Goal: Information Seeking & Learning: Stay updated

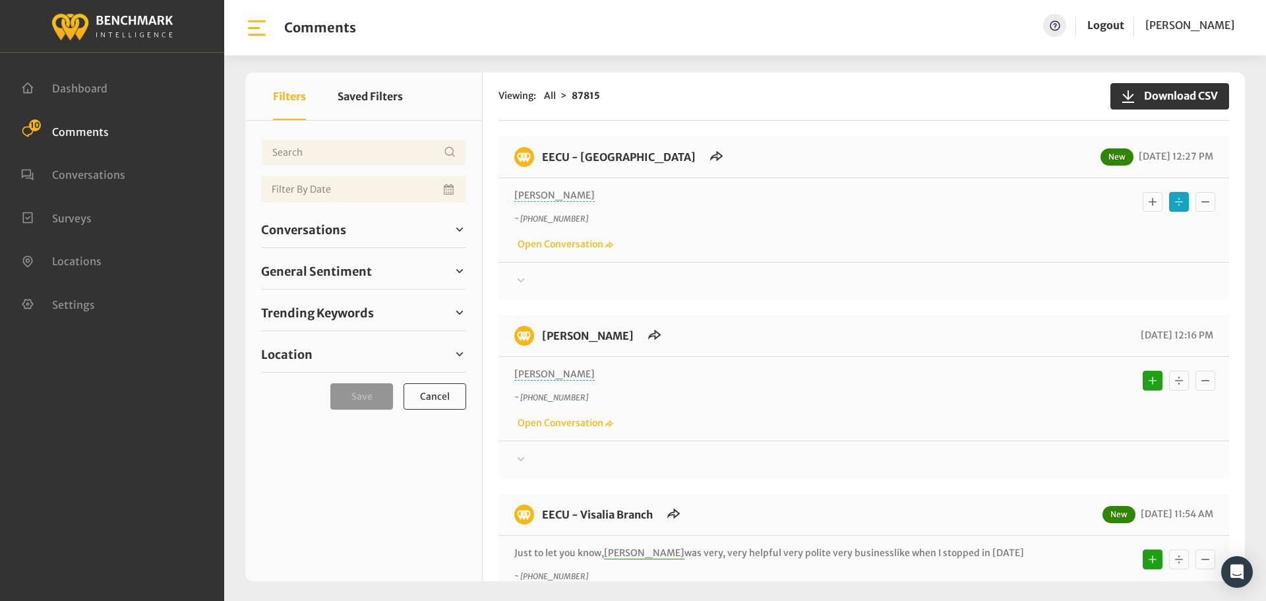
click at [545, 273] on div at bounding box center [863, 281] width 699 height 16
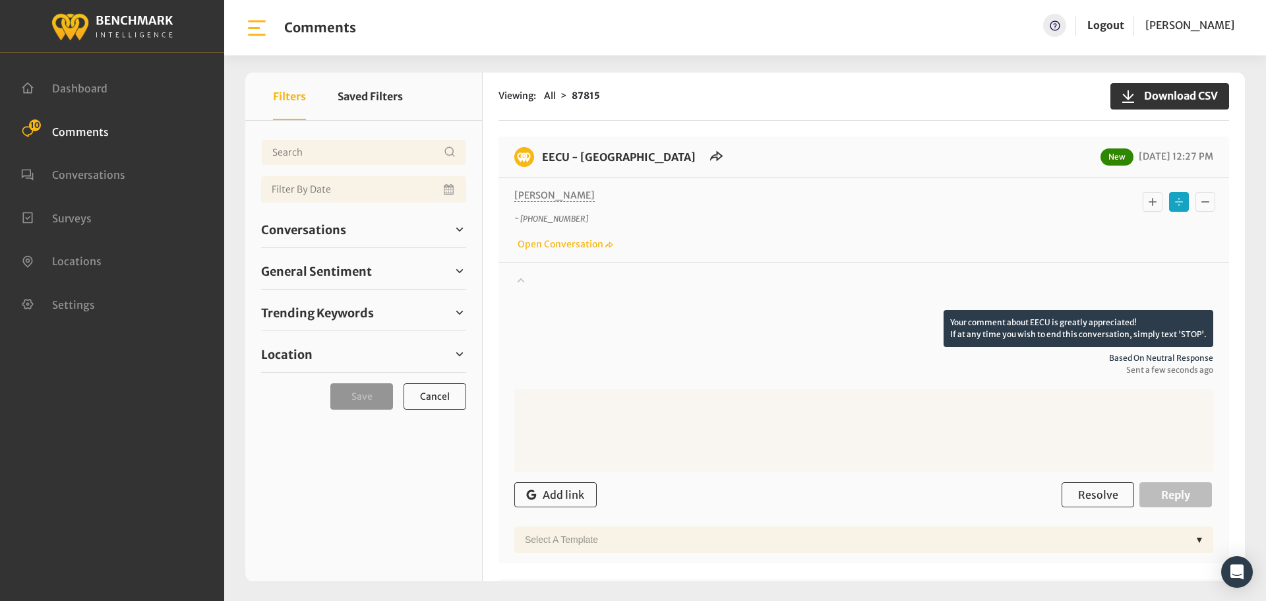
click at [545, 273] on div at bounding box center [863, 291] width 699 height 37
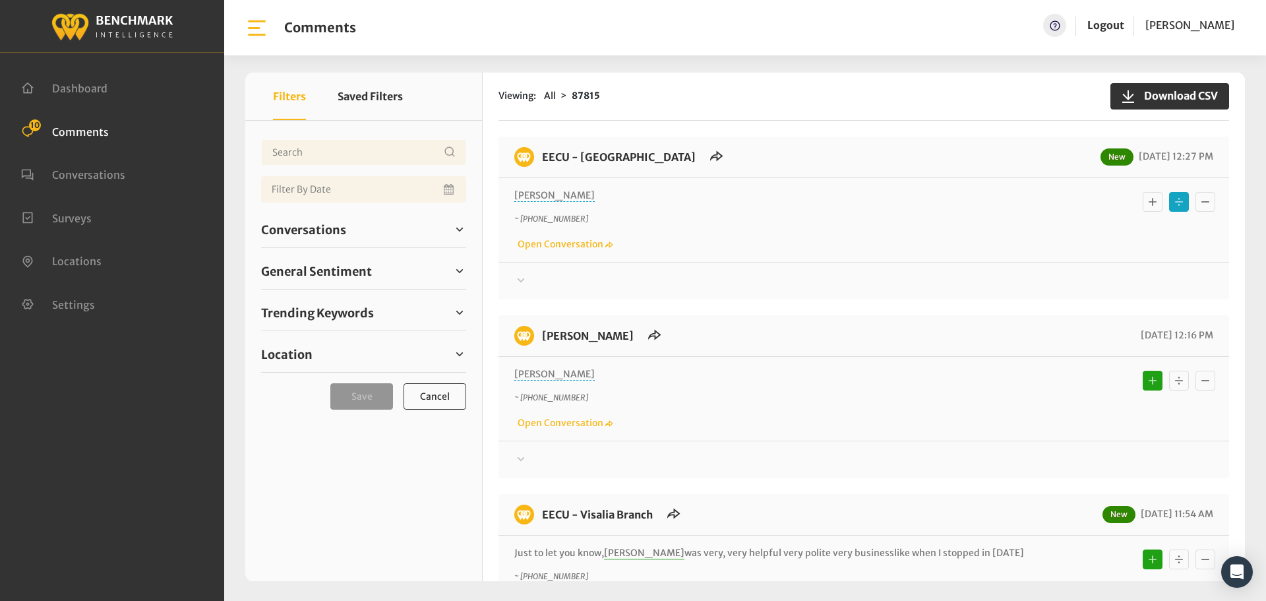
click at [564, 289] on div at bounding box center [863, 281] width 699 height 16
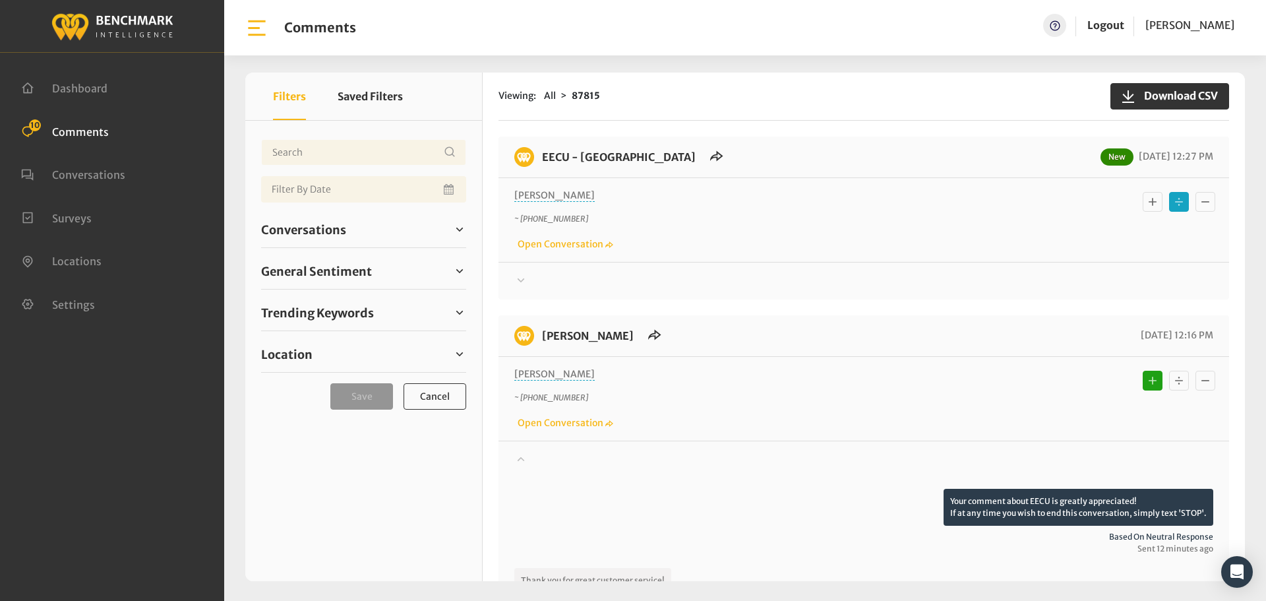
click at [564, 289] on div at bounding box center [863, 281] width 699 height 16
